Goal: Use online tool/utility: Use online tool/utility

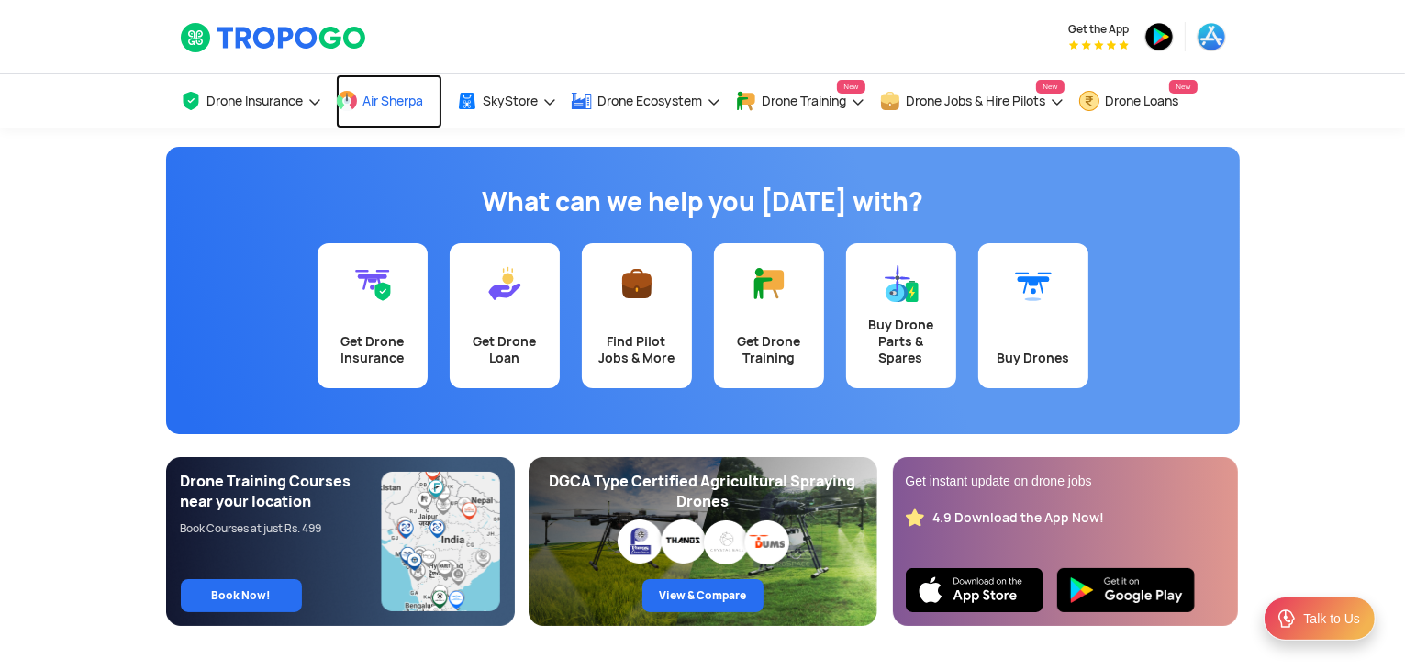
click at [393, 96] on span "Air Sherpa" at bounding box center [393, 101] width 61 height 15
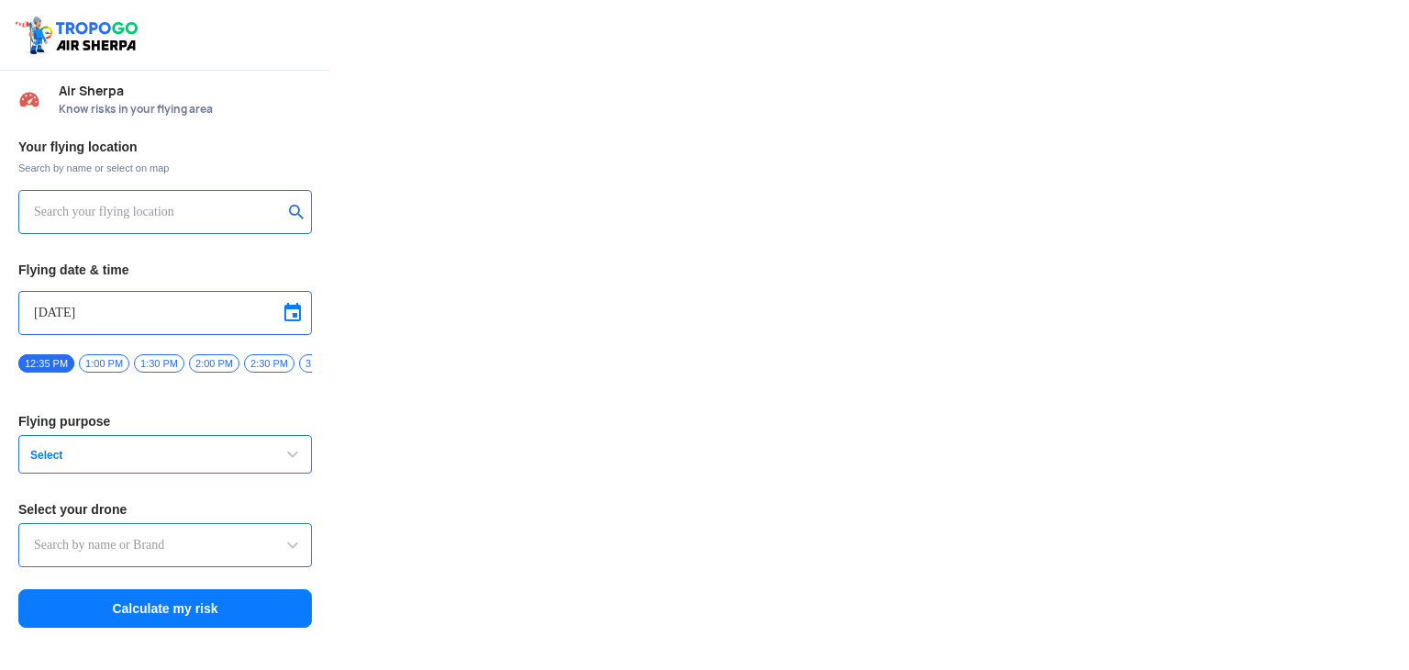
type input "Asteria A200"
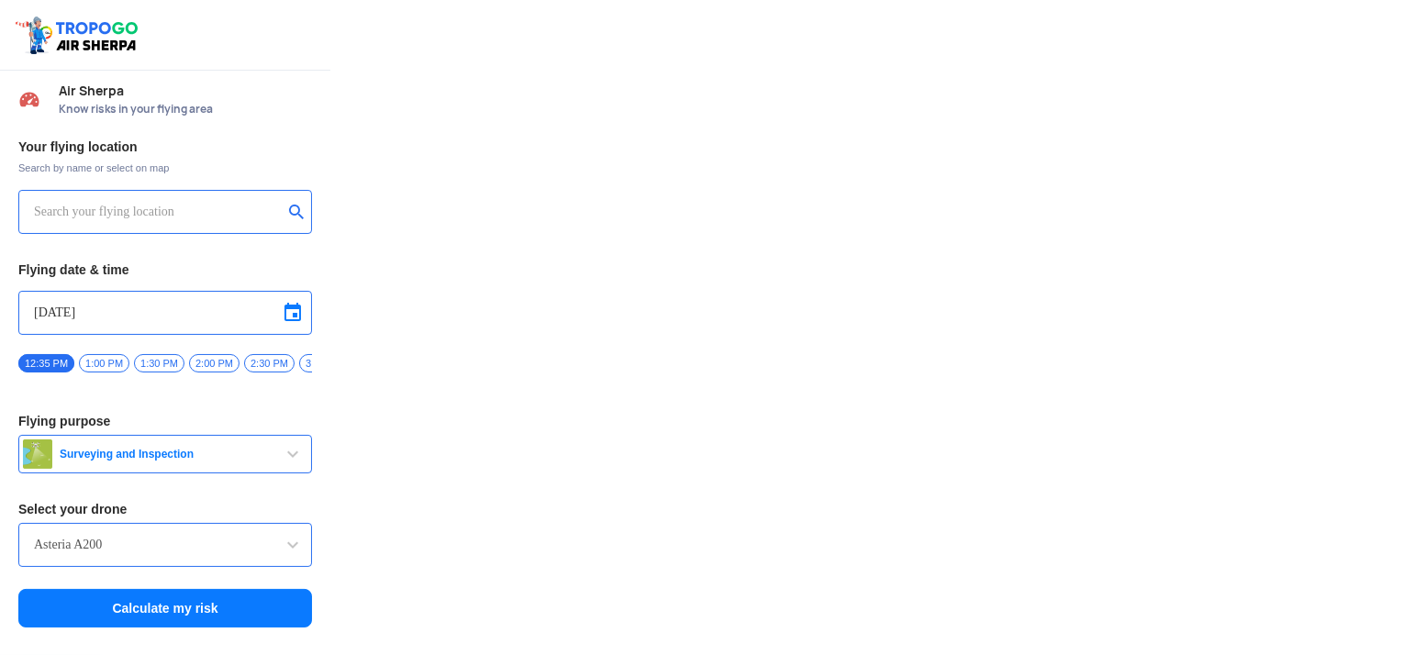
click at [150, 215] on input "text" at bounding box center [158, 212] width 249 height 22
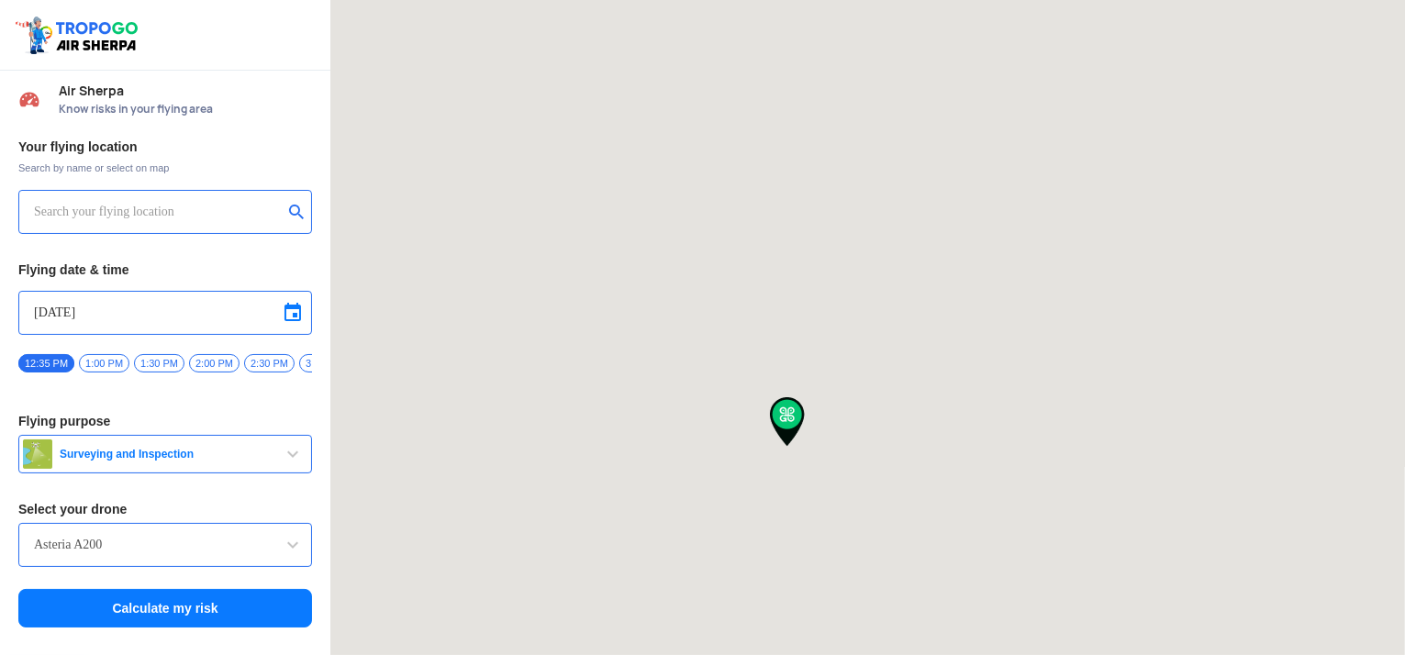
click at [98, 217] on input "text" at bounding box center [158, 212] width 249 height 22
type input "[STREET_ADDRESS][PERSON_NAME]"
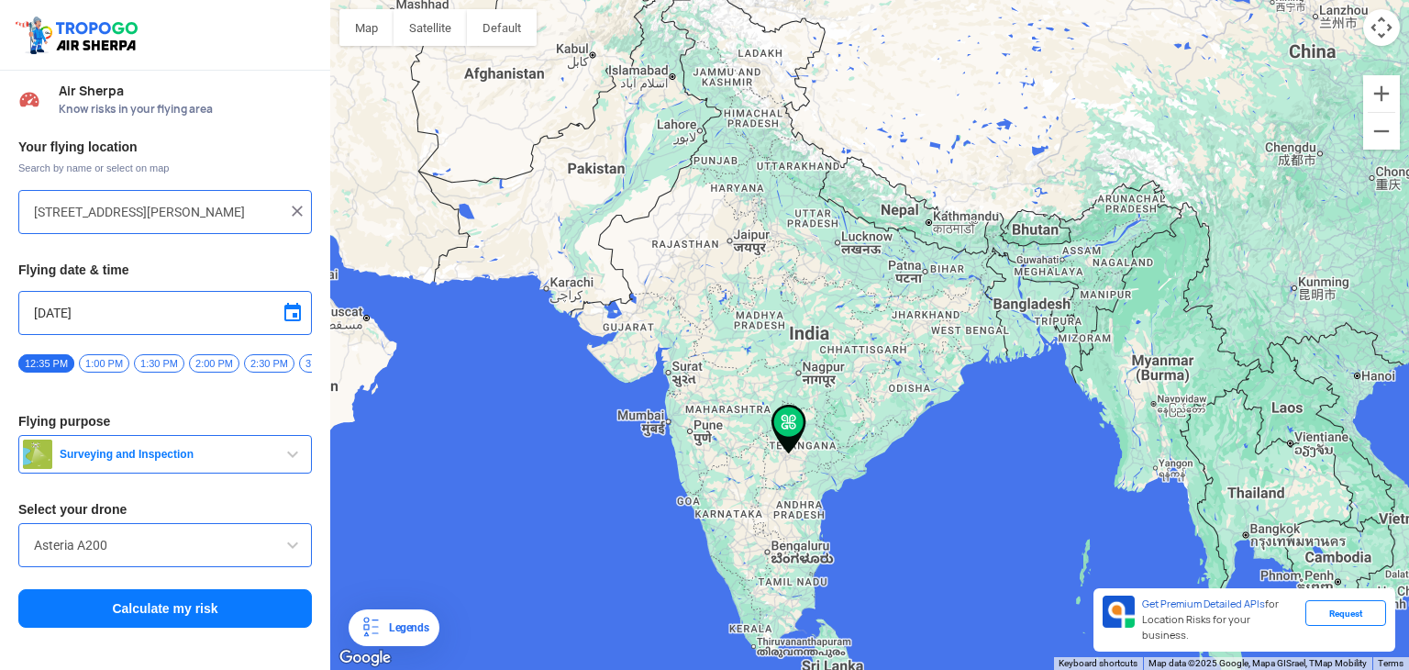
click at [298, 210] on img at bounding box center [297, 211] width 18 height 18
click at [110, 214] on input "text" at bounding box center [158, 212] width 249 height 22
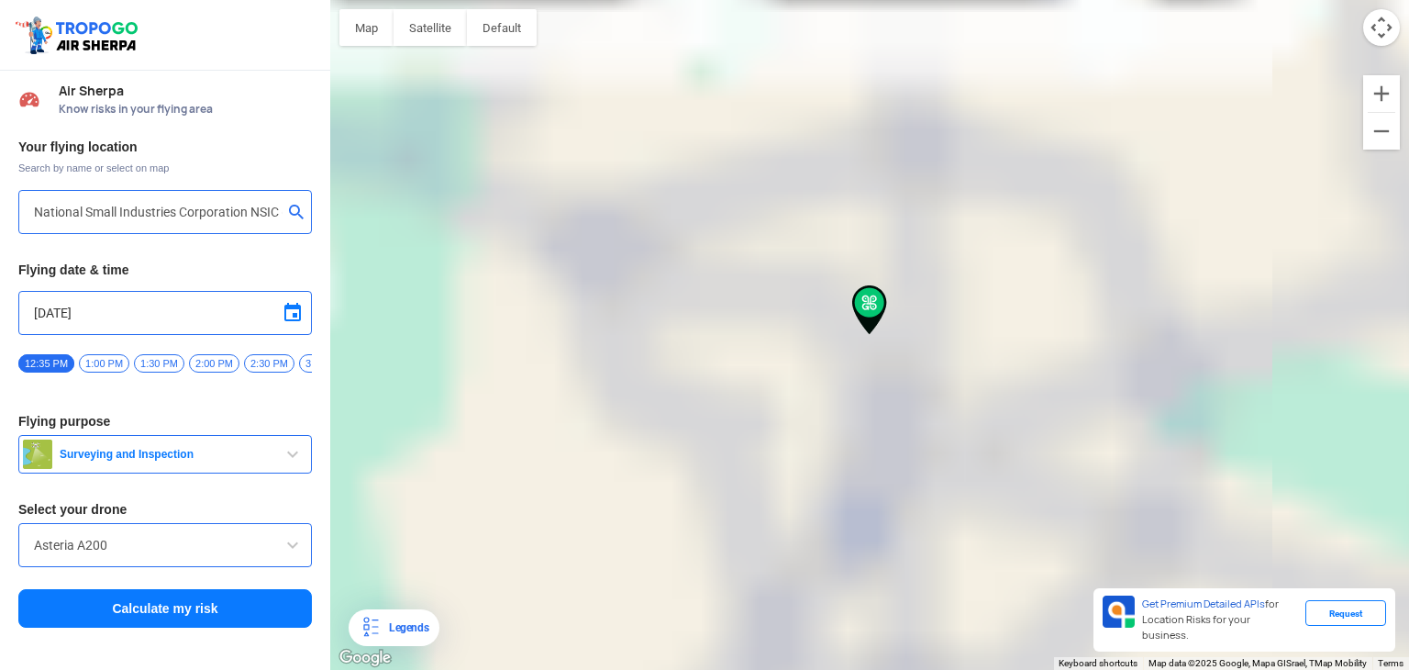
type input "[STREET_ADDRESS]"
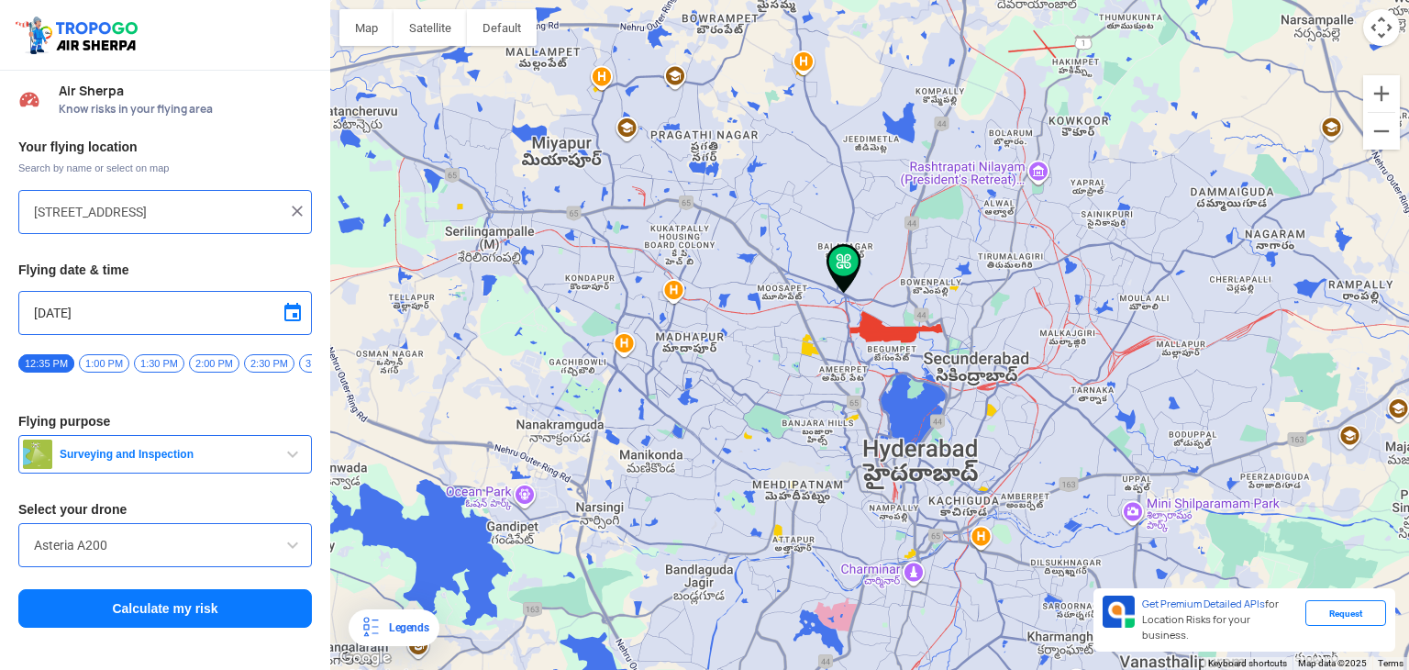
click at [304, 208] on img at bounding box center [297, 211] width 18 height 18
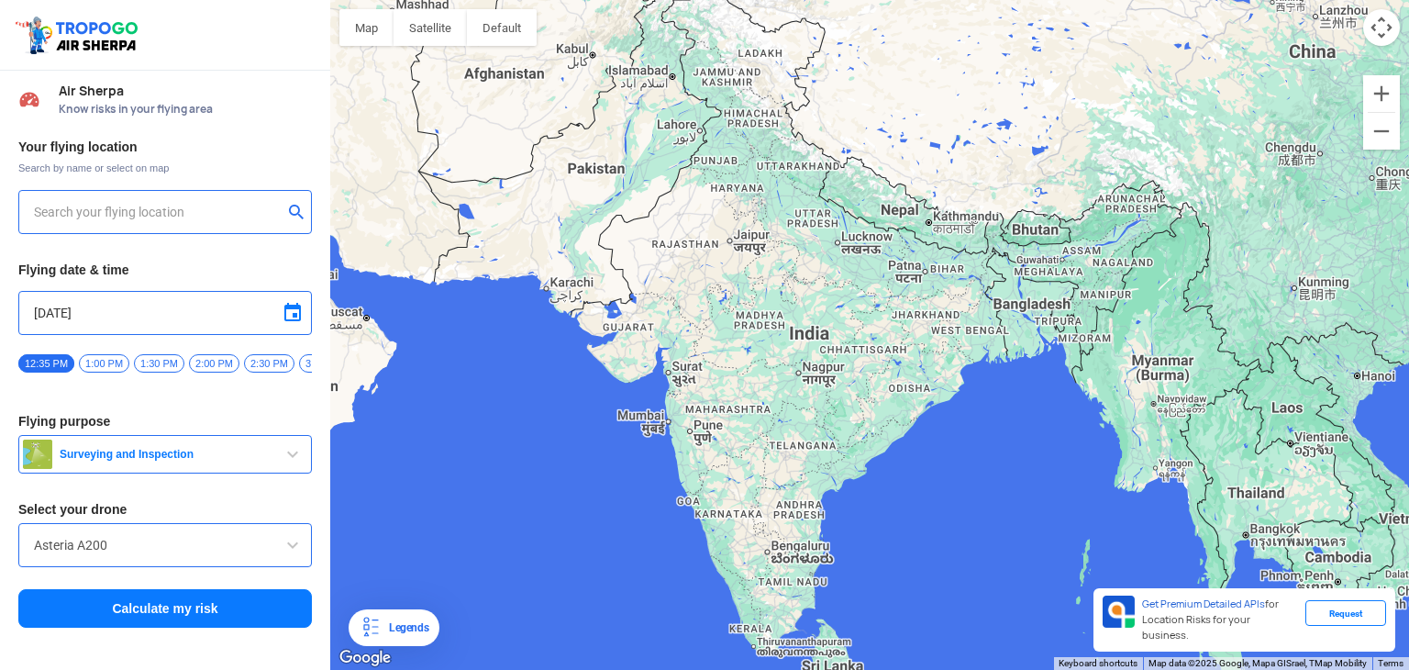
click at [203, 207] on input "text" at bounding box center [158, 212] width 249 height 22
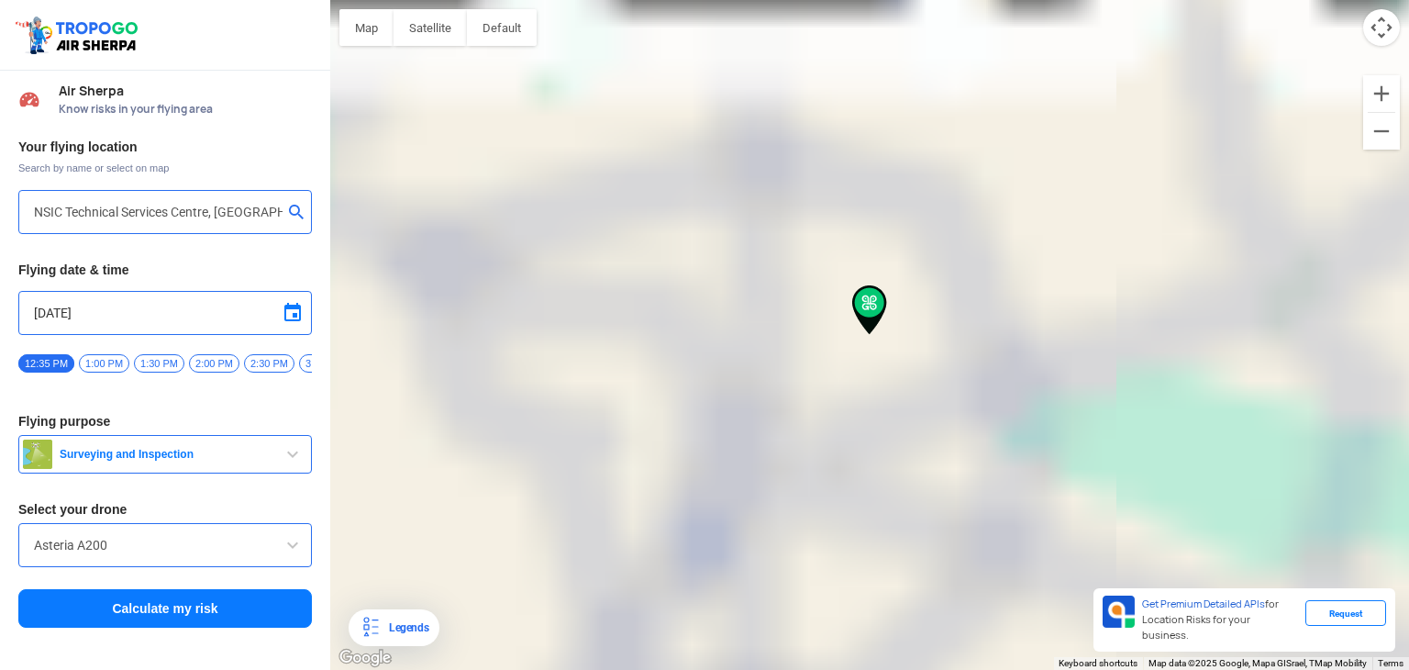
type input "[GEOGRAPHIC_DATA], [GEOGRAPHIC_DATA], [GEOGRAPHIC_DATA]"
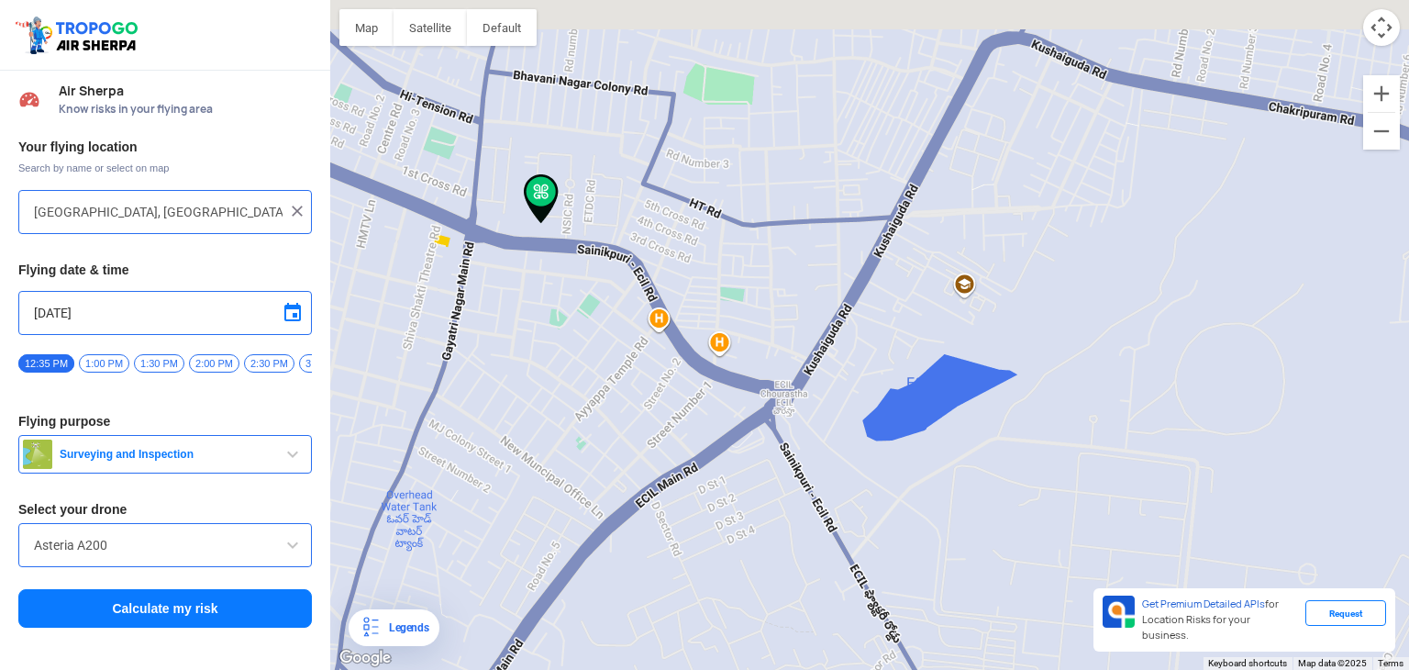
drag, startPoint x: 452, startPoint y: 260, endPoint x: 760, endPoint y: 415, distance: 344.2
click at [793, 423] on div "To navigate, press the arrow keys." at bounding box center [869, 335] width 1079 height 670
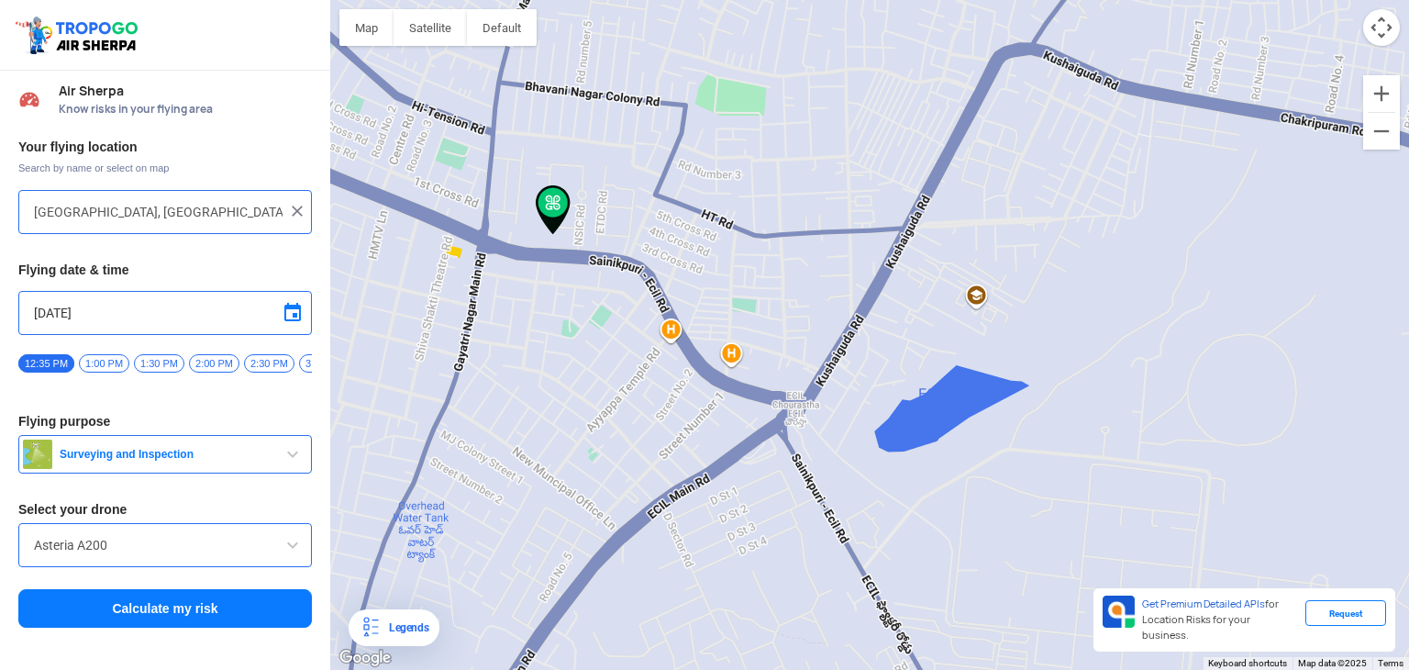
click at [106, 364] on span "1:00 PM" at bounding box center [104, 363] width 50 height 18
click at [279, 460] on span "Surveying and Inspection" at bounding box center [166, 454] width 229 height 15
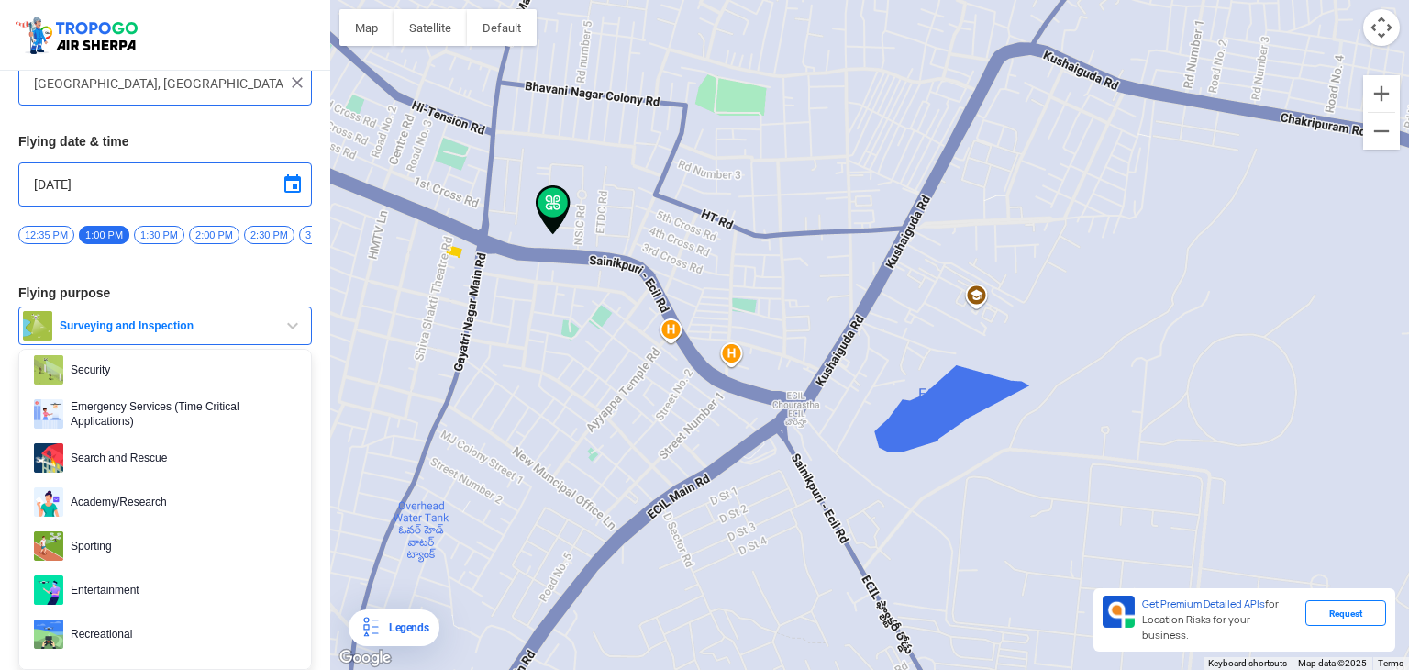
scroll to position [282, 0]
click at [108, 493] on span "Academy/Research" at bounding box center [179, 500] width 233 height 29
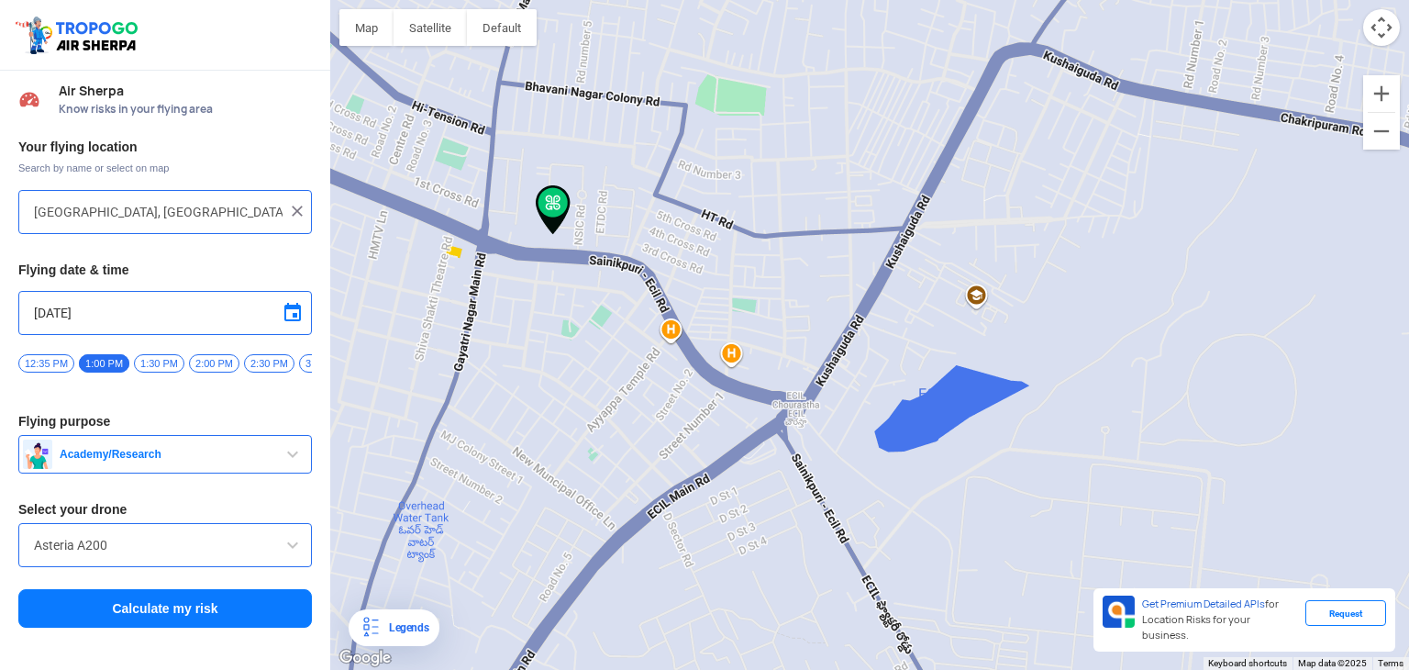
click at [264, 554] on input "Asteria A200" at bounding box center [165, 545] width 262 height 22
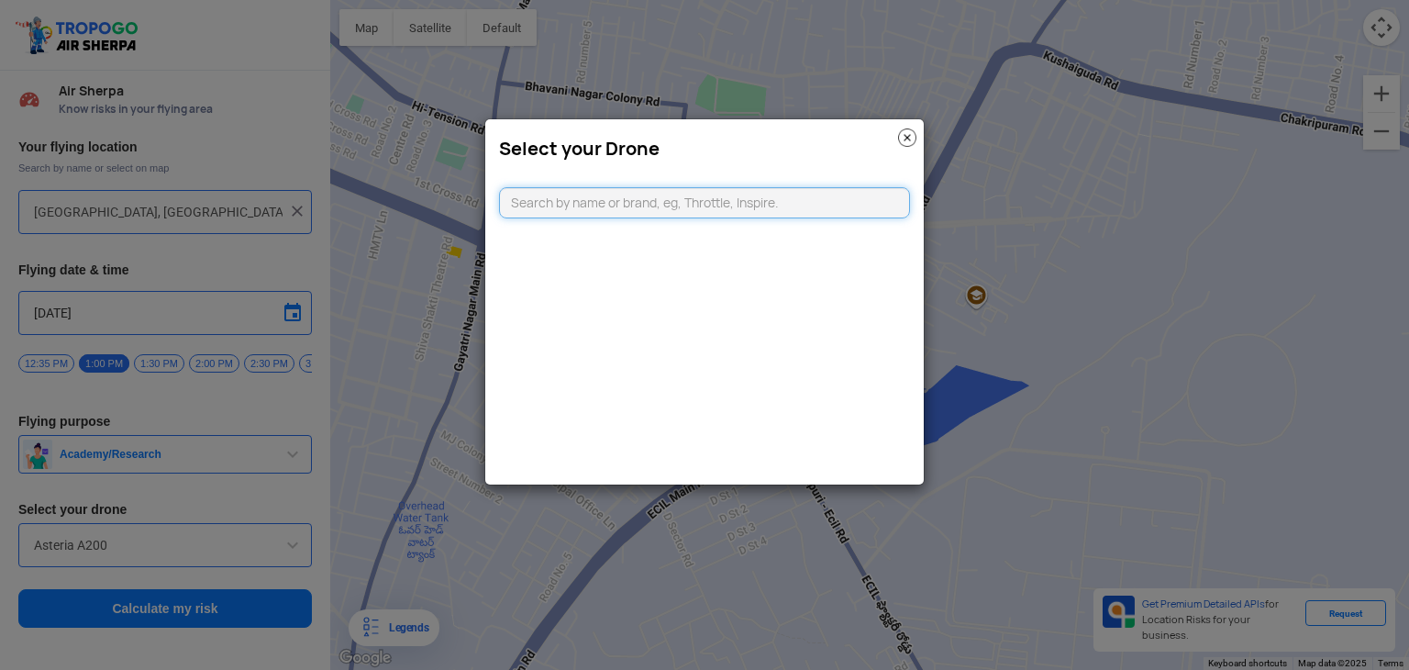
click at [601, 198] on input "text" at bounding box center [704, 202] width 411 height 31
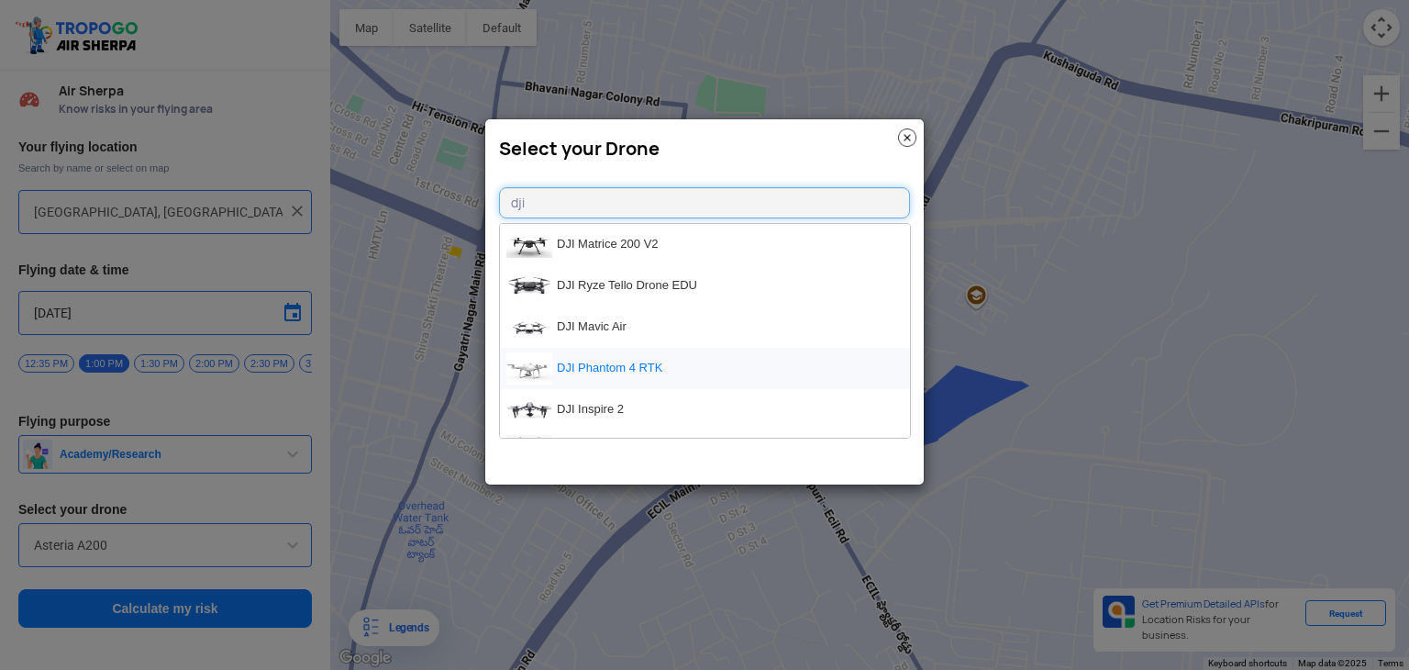
type input "dji"
click at [596, 358] on li "DJI Phantom 4 RTK" at bounding box center [705, 368] width 410 height 41
type input "DJI Phantom 4 RTK"
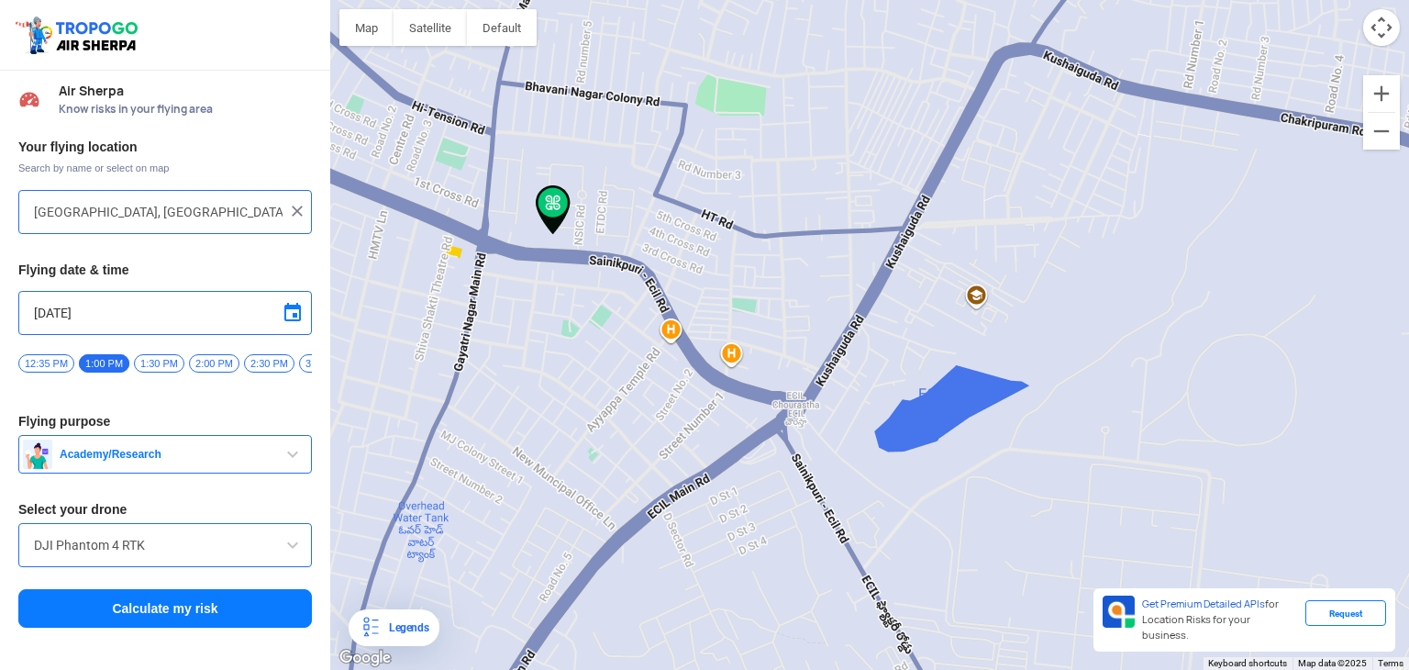
click at [228, 609] on button "Calculate my risk" at bounding box center [165, 608] width 294 height 39
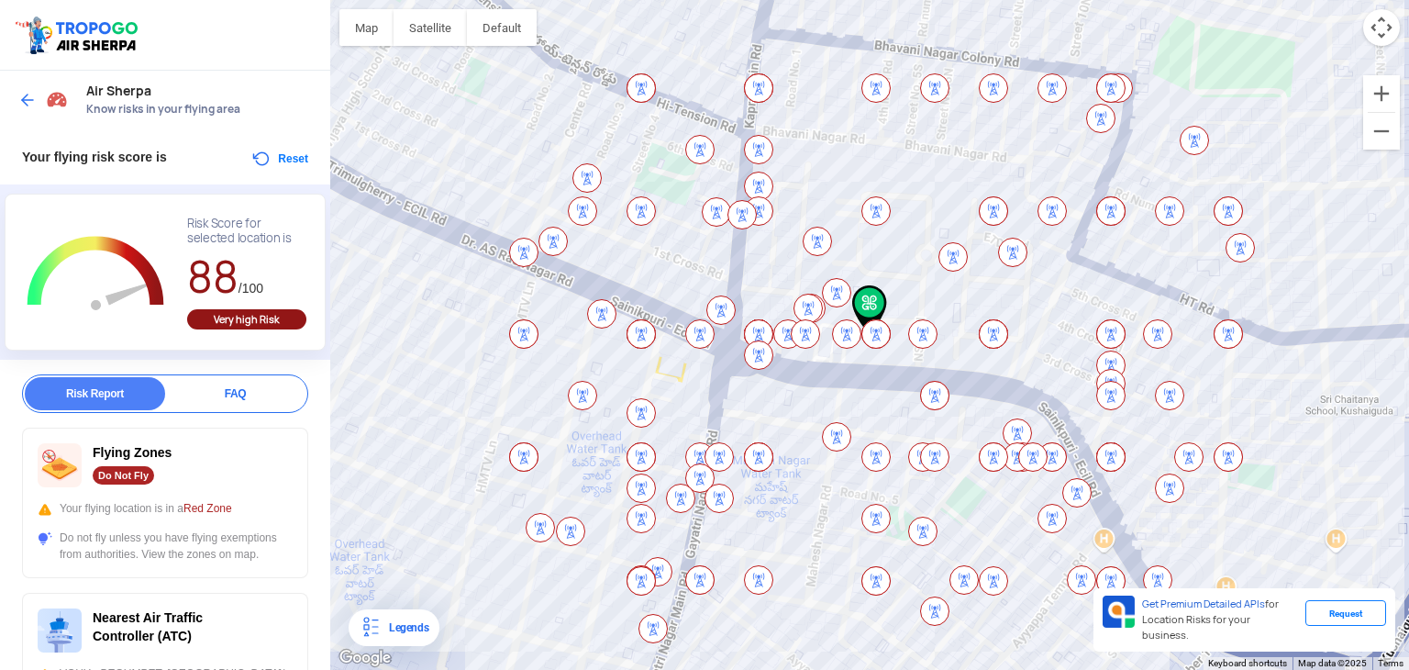
click at [272, 159] on button "Reset" at bounding box center [279, 159] width 58 height 22
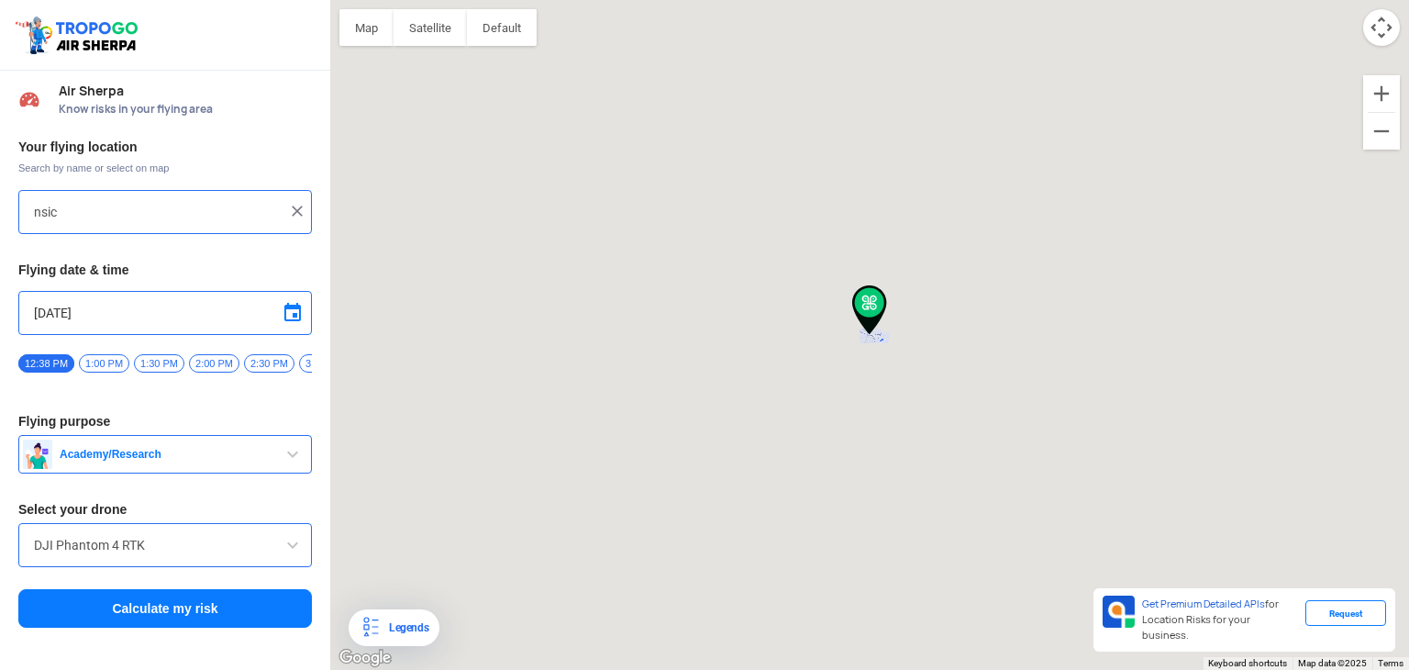
type input "[GEOGRAPHIC_DATA], [GEOGRAPHIC_DATA], [GEOGRAPHIC_DATA]"
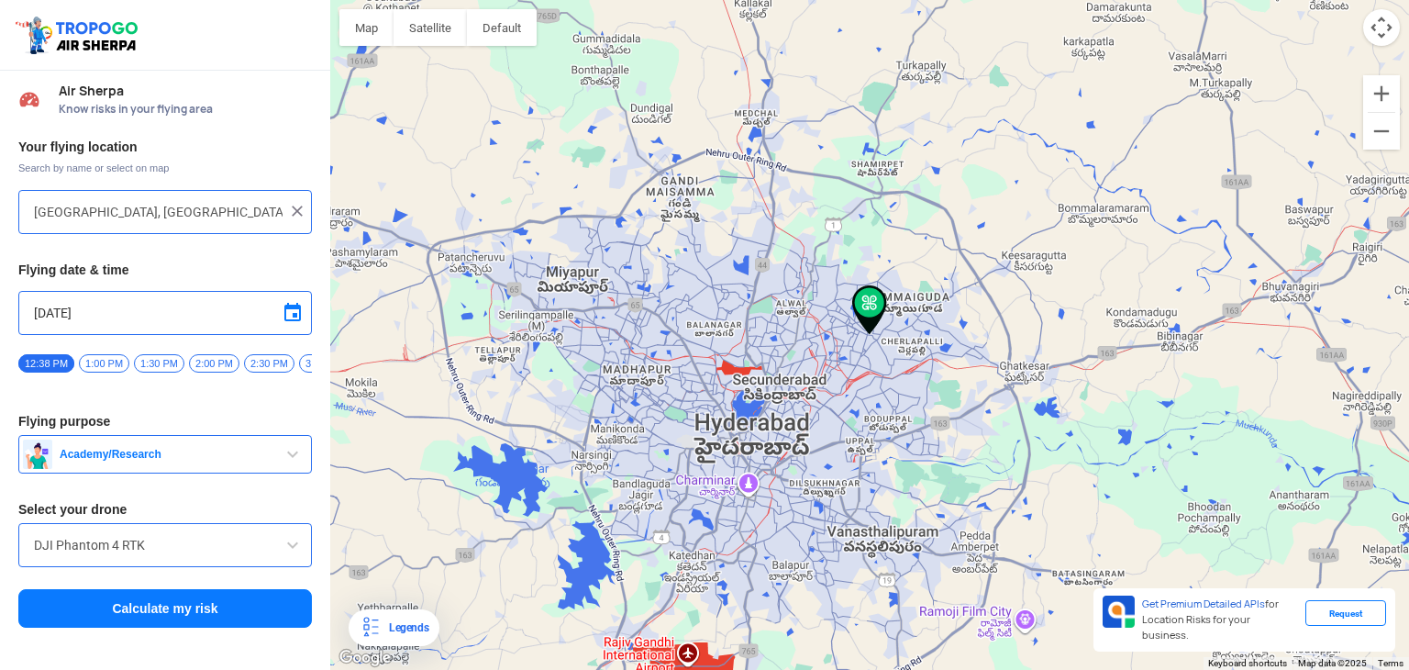
click at [299, 212] on img at bounding box center [297, 211] width 18 height 18
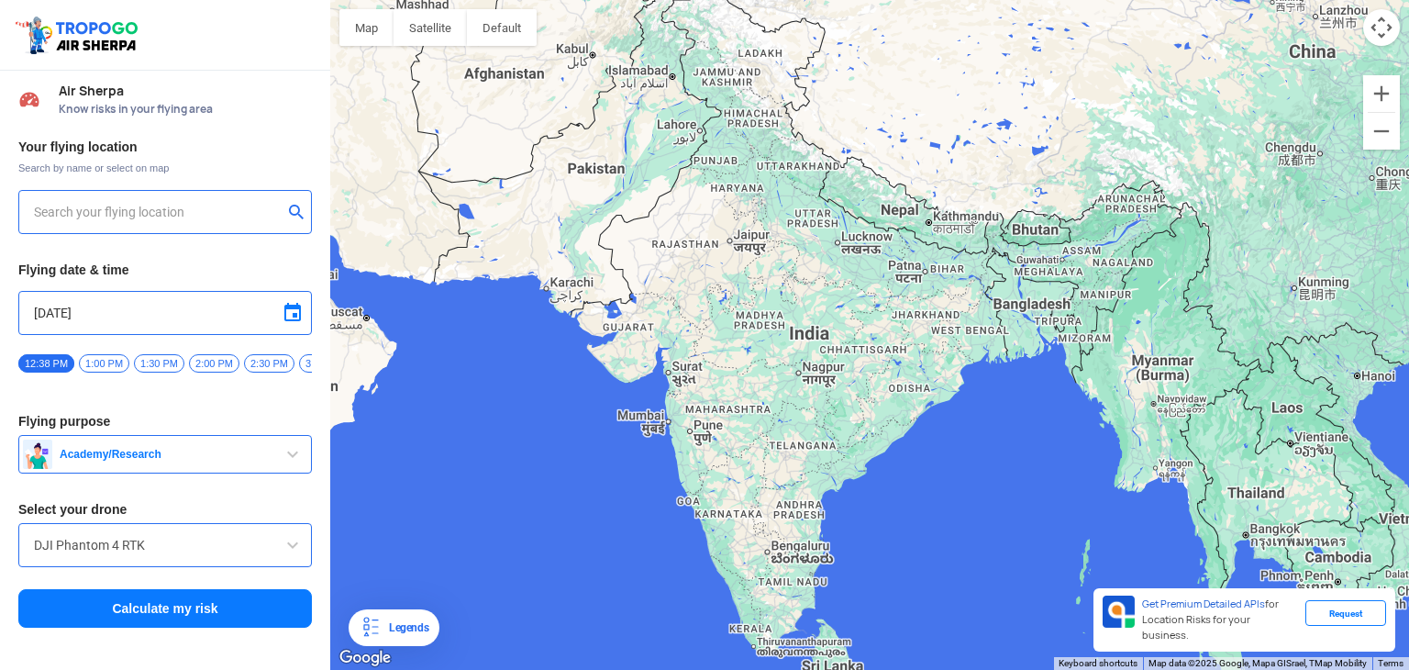
click at [159, 217] on input "text" at bounding box center [158, 212] width 249 height 22
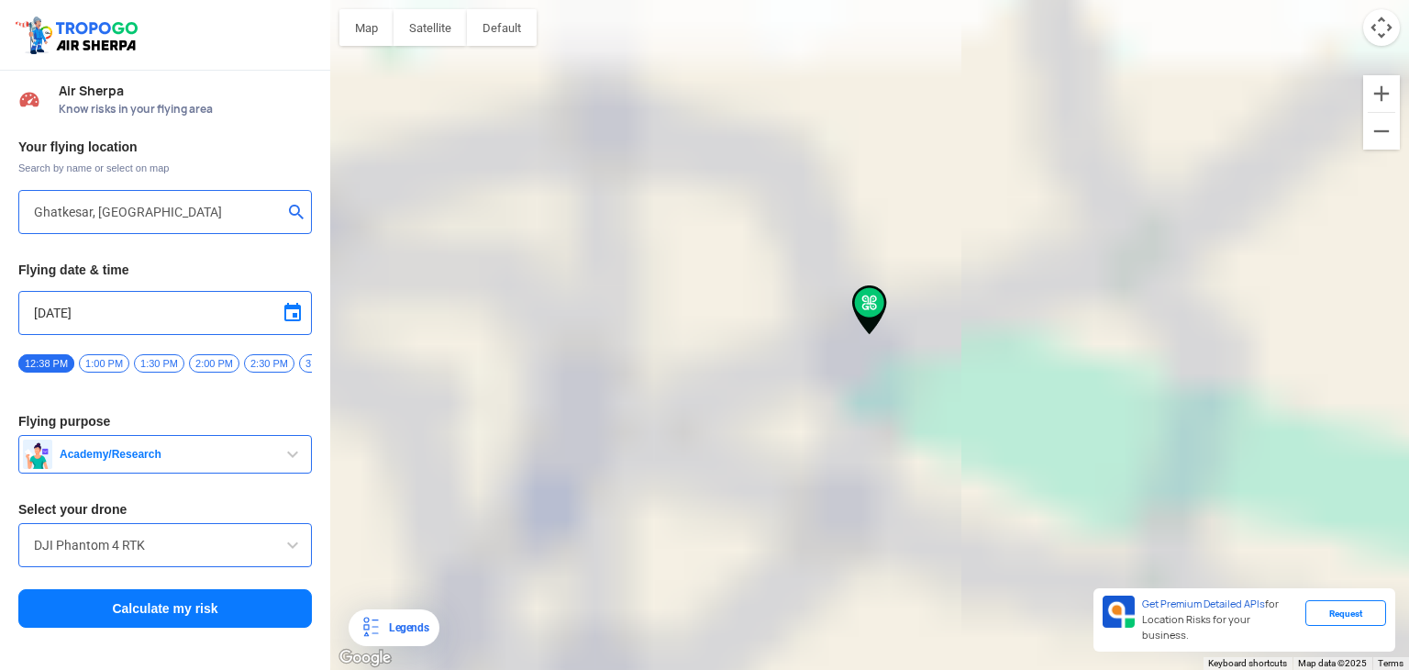
type input "Ghatkesar, Telangana 501301, [GEOGRAPHIC_DATA]"
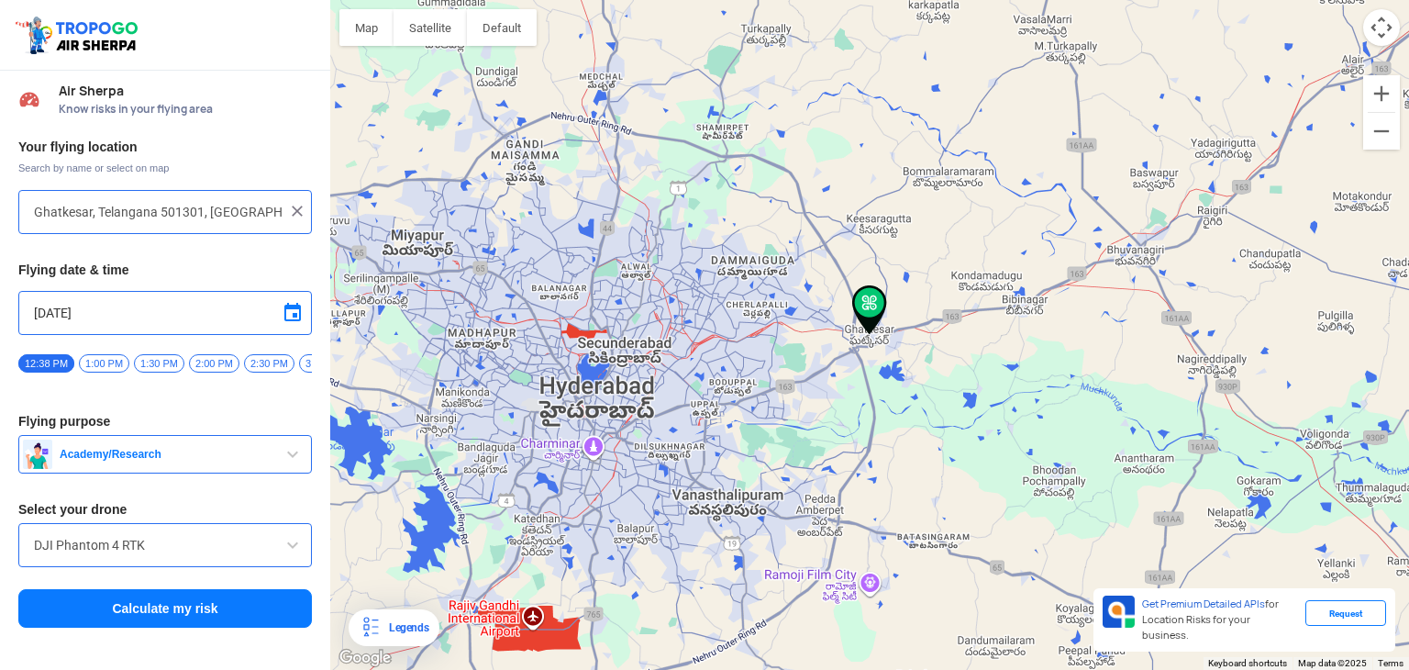
click at [104, 368] on span "1:00 PM" at bounding box center [104, 363] width 50 height 18
click at [170, 613] on button "Calculate my risk" at bounding box center [165, 608] width 294 height 39
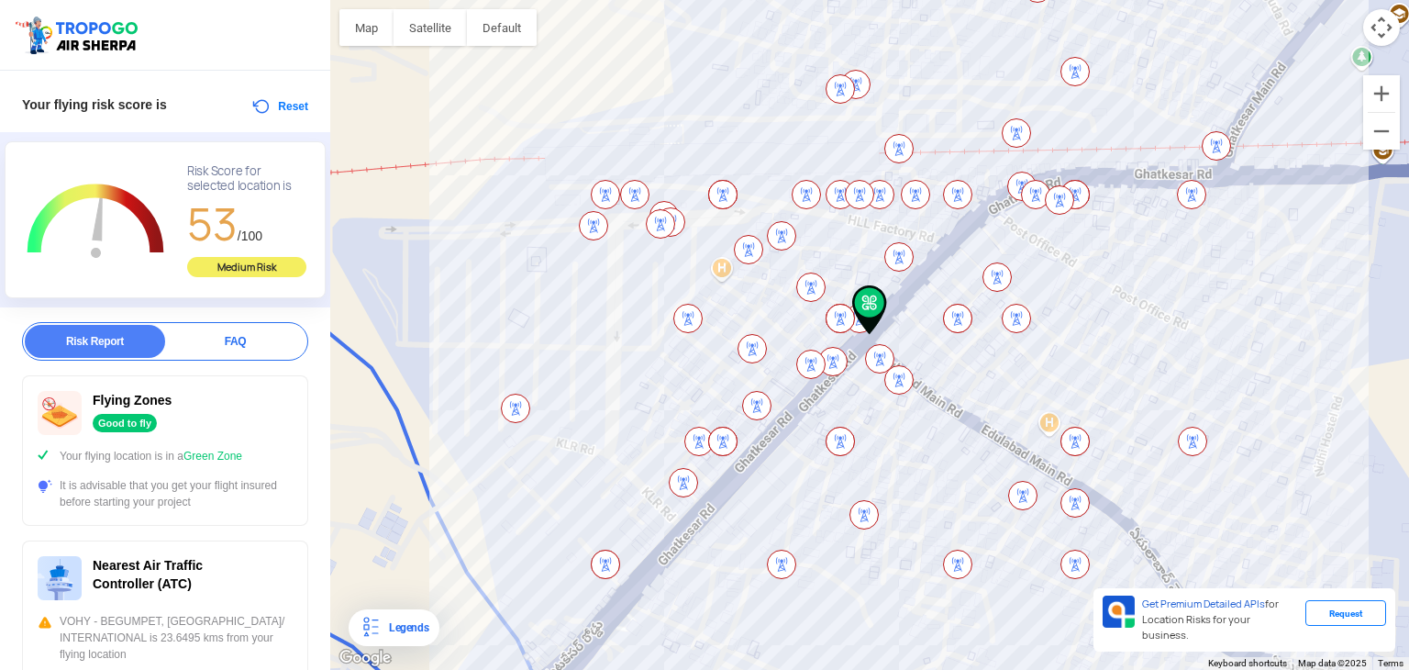
scroll to position [56, 0]
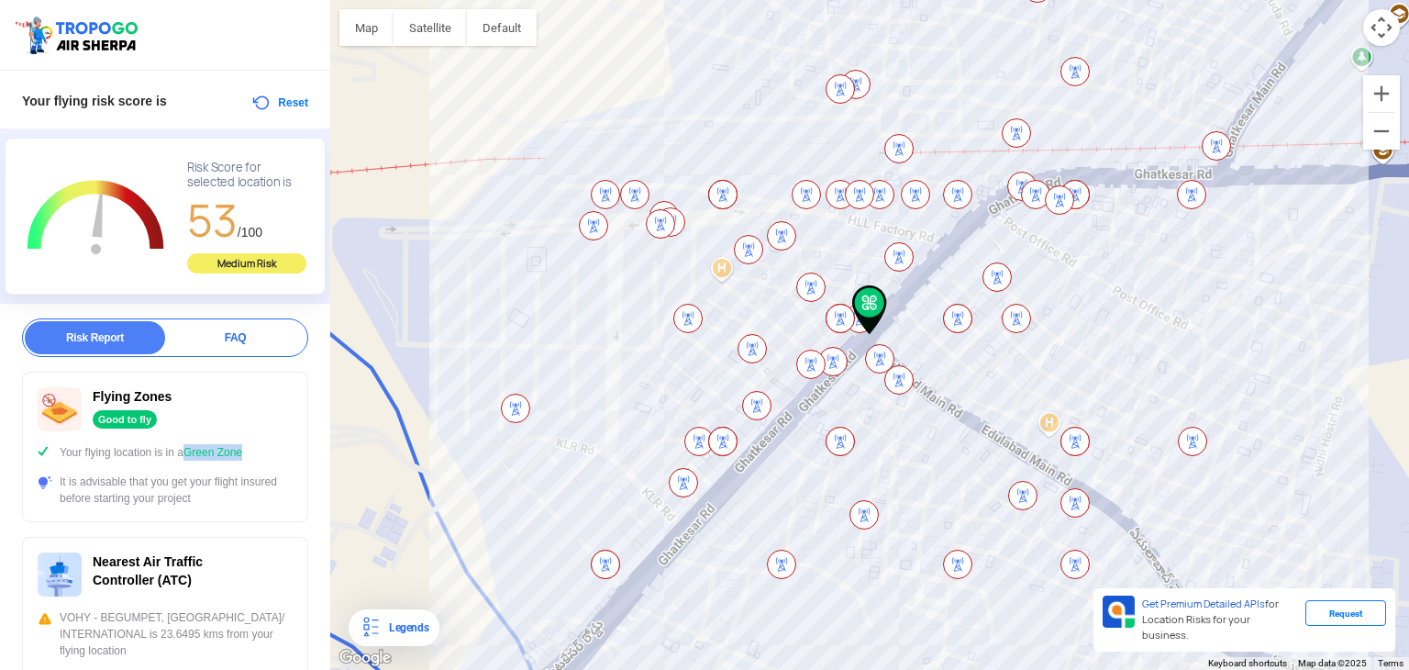
drag, startPoint x: 188, startPoint y: 445, endPoint x: 251, endPoint y: 445, distance: 63.3
click at [251, 445] on div "Your flying location is in a Green Zone" at bounding box center [165, 452] width 255 height 17
click at [276, 395] on div "Flying Zones Good to fly" at bounding box center [165, 409] width 255 height 44
click at [283, 100] on button "Reset" at bounding box center [279, 103] width 58 height 22
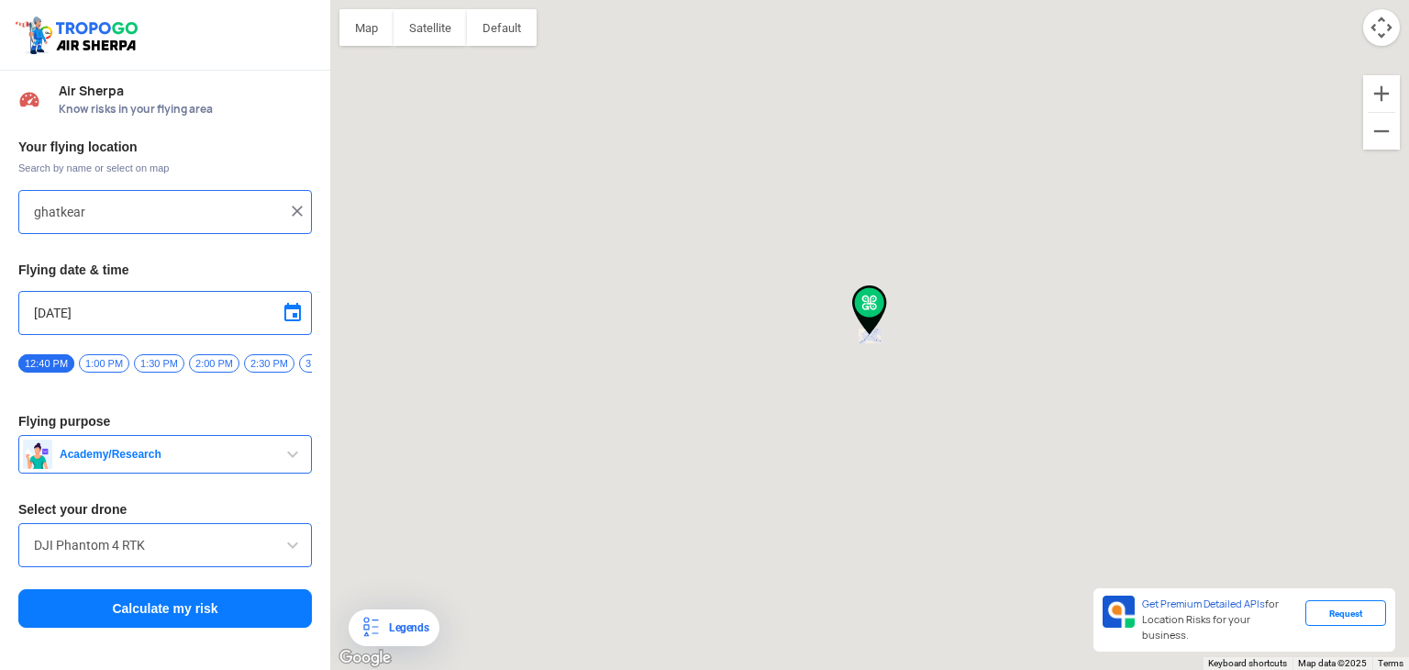
type input "Ghatkesar, Telangana 501301, [GEOGRAPHIC_DATA]"
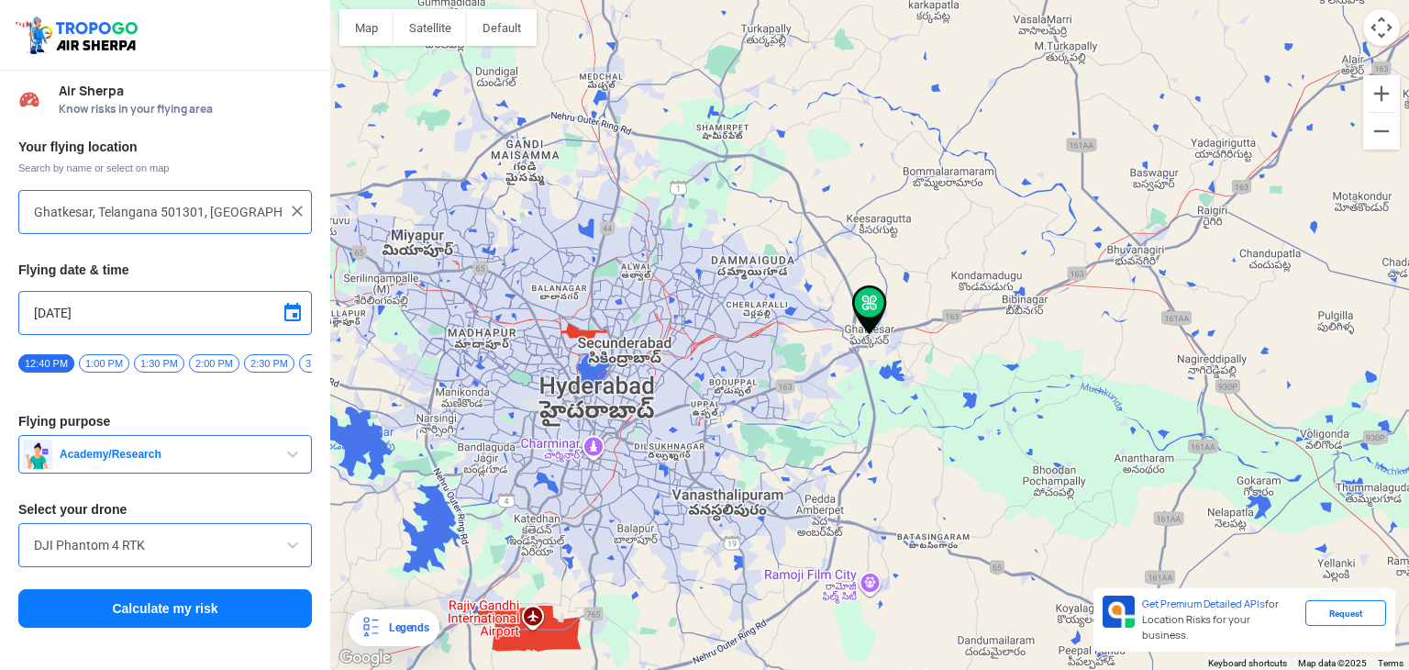
click at [294, 213] on img at bounding box center [297, 211] width 18 height 18
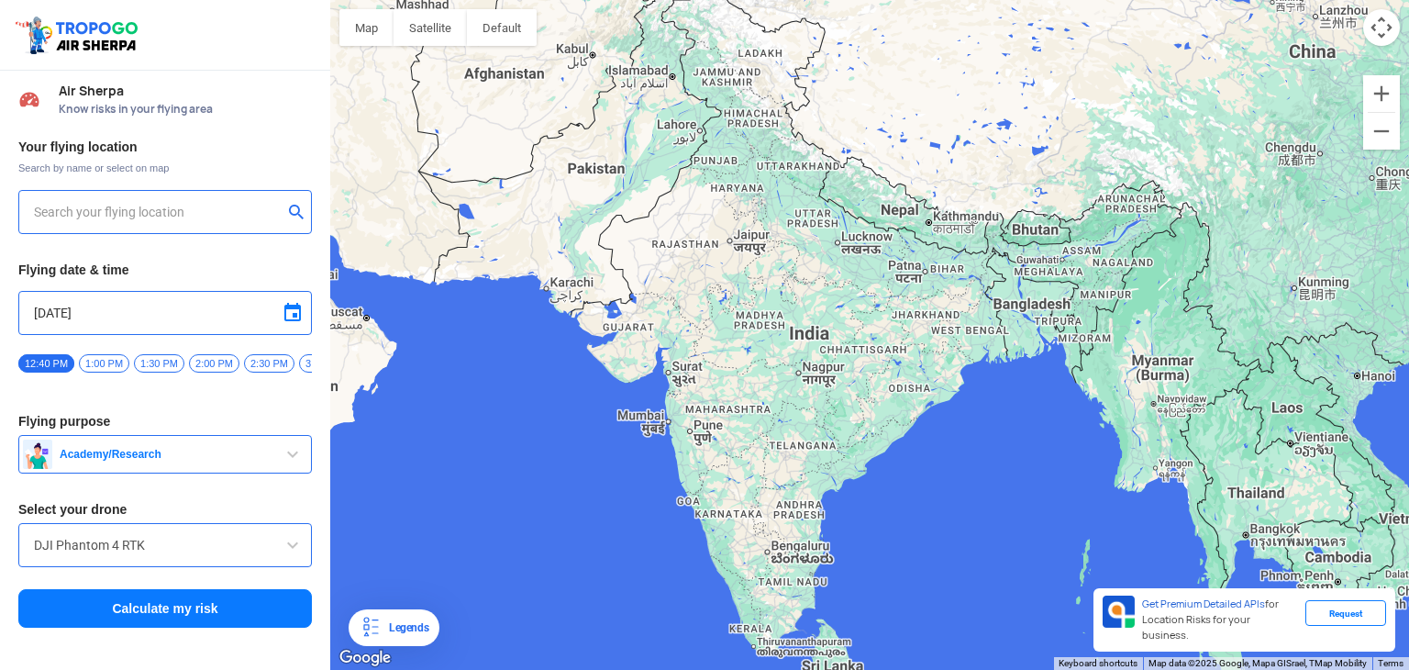
click at [194, 217] on input "text" at bounding box center [158, 212] width 249 height 22
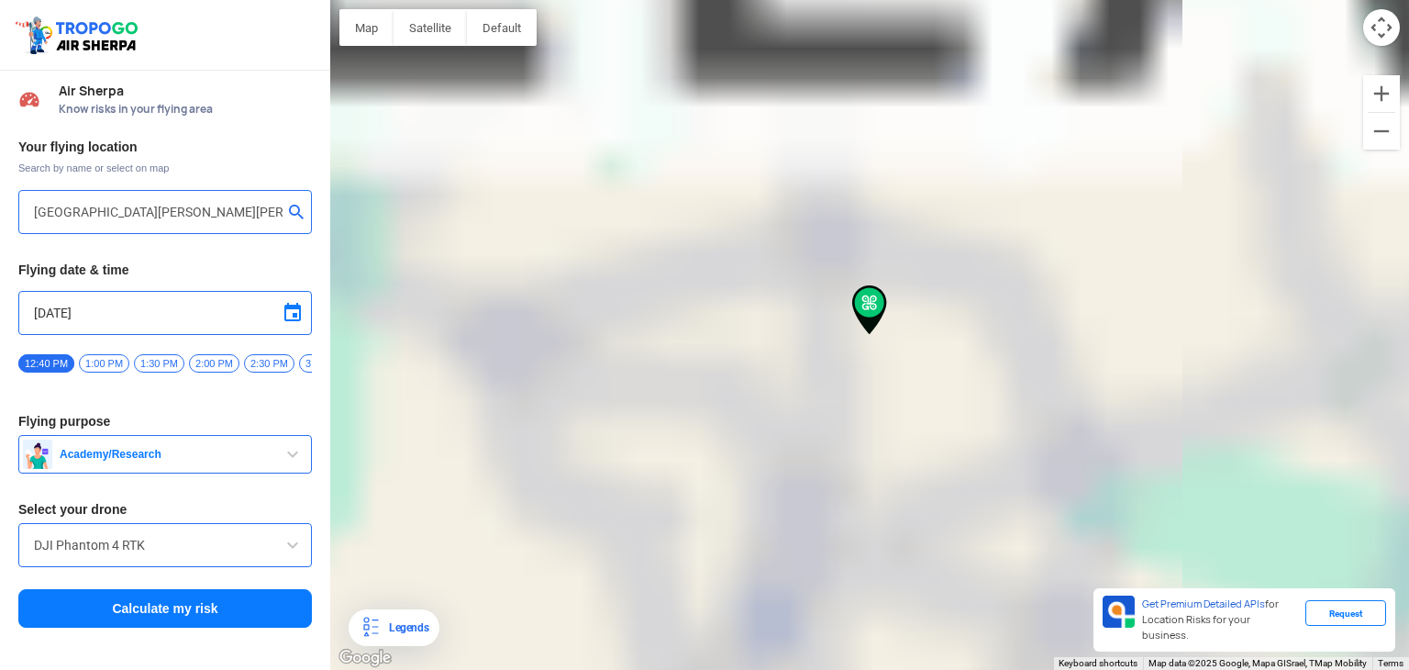
type input "[GEOGRAPHIC_DATA], [STREET_ADDRESS][PERSON_NAME][PERSON_NAME]"
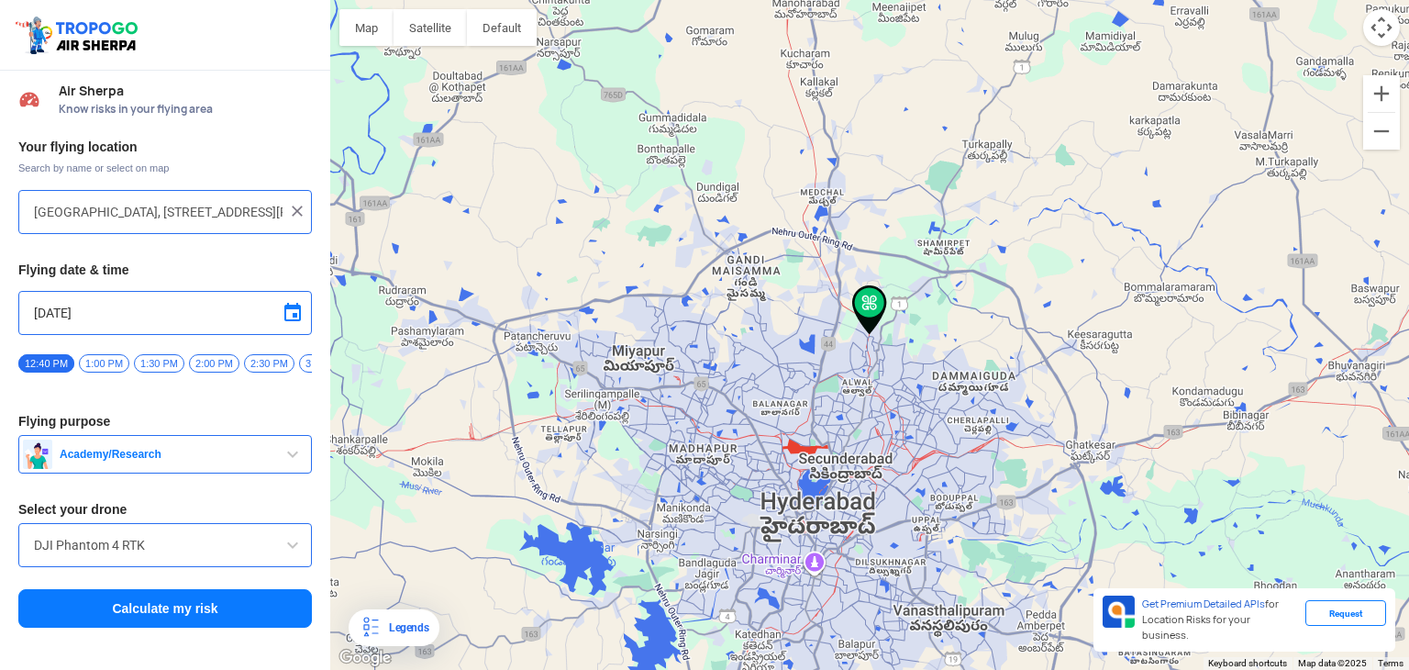
click at [286, 556] on span at bounding box center [293, 545] width 22 height 22
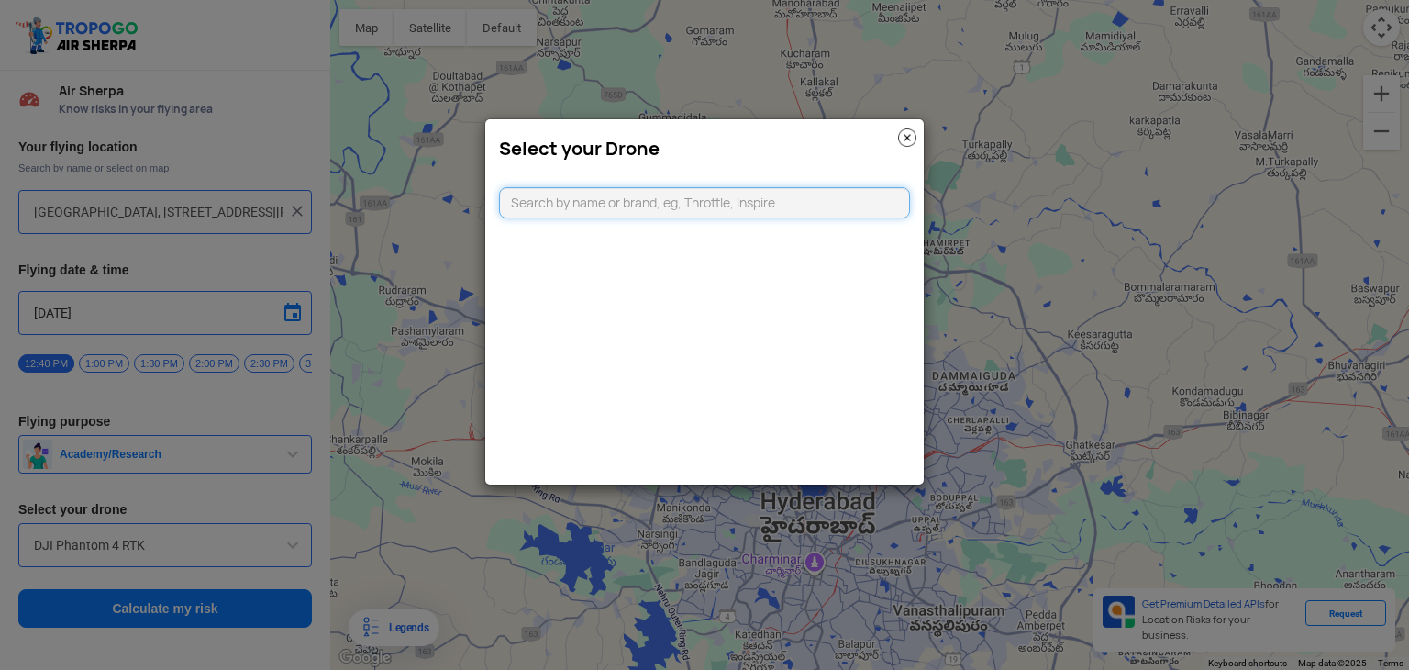
click at [727, 205] on input "text" at bounding box center [704, 202] width 411 height 31
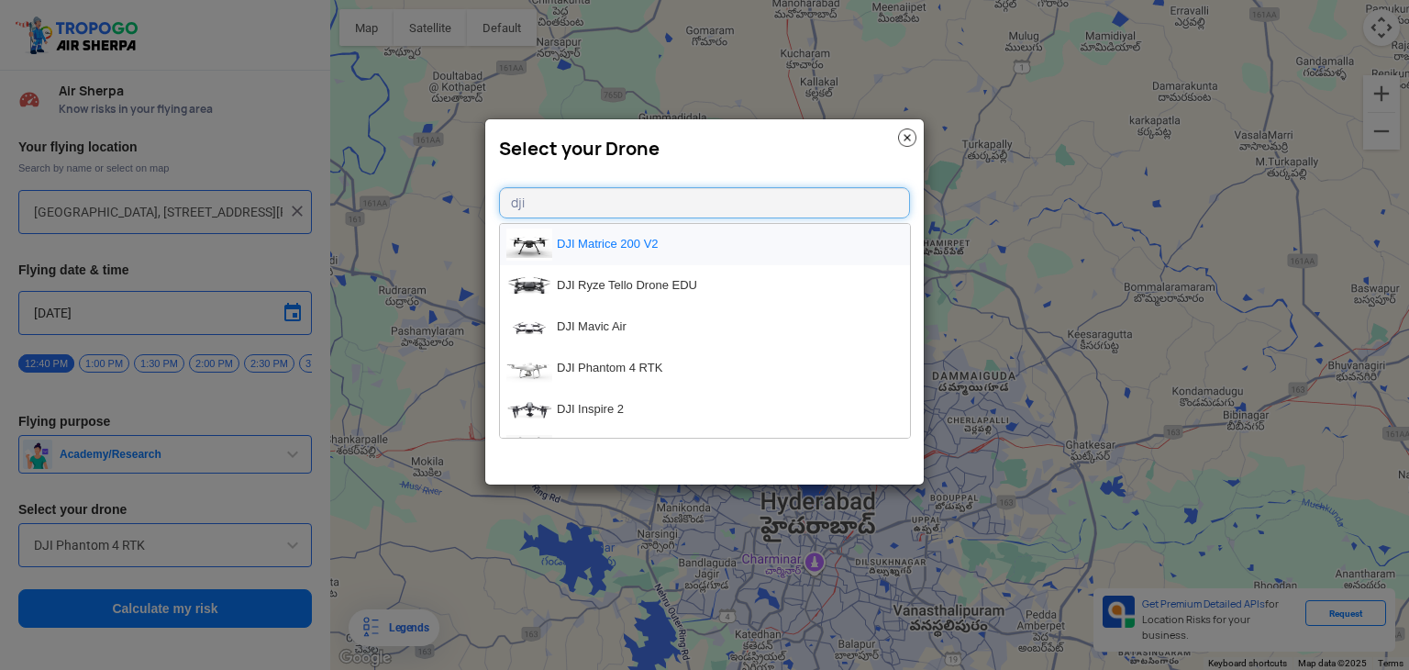
type input "dji"
click at [694, 242] on li "DJI Matrice 200 V2" at bounding box center [705, 244] width 410 height 41
type input "DJI Matrice 200 V2"
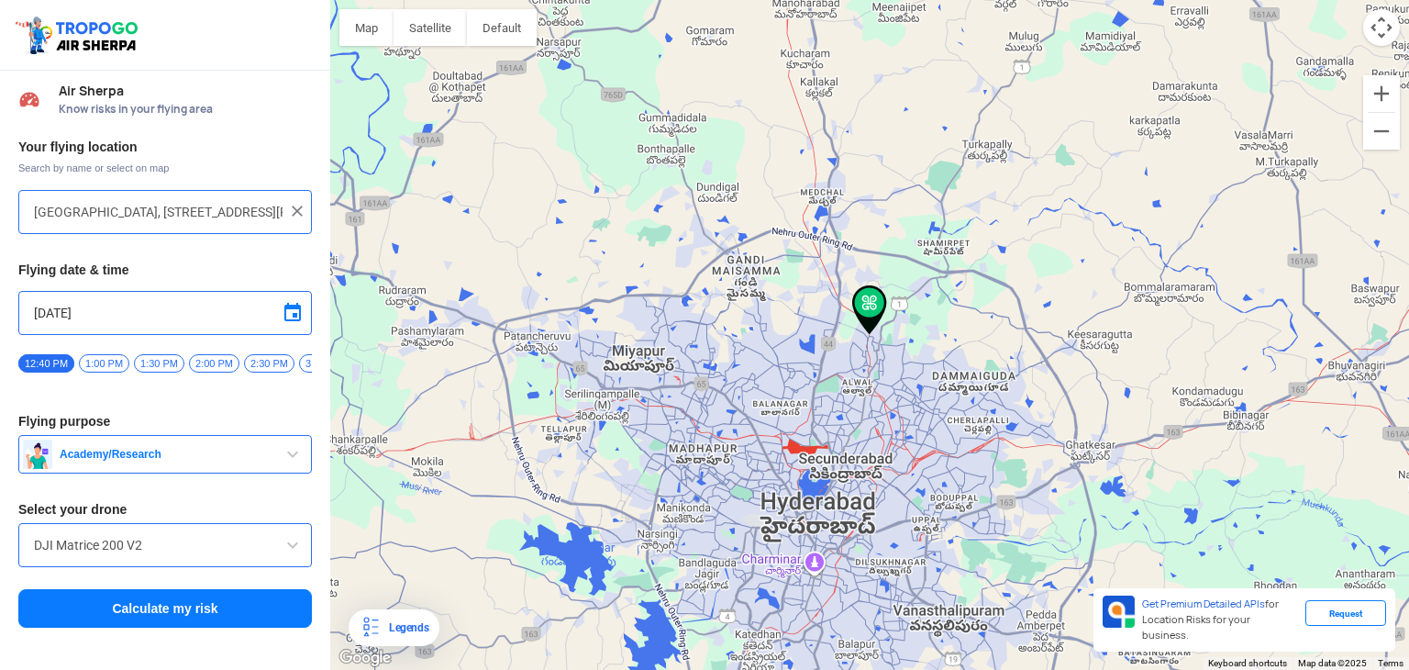
click at [204, 614] on button "Calculate my risk" at bounding box center [165, 608] width 294 height 39
